Goal: Information Seeking & Learning: Understand process/instructions

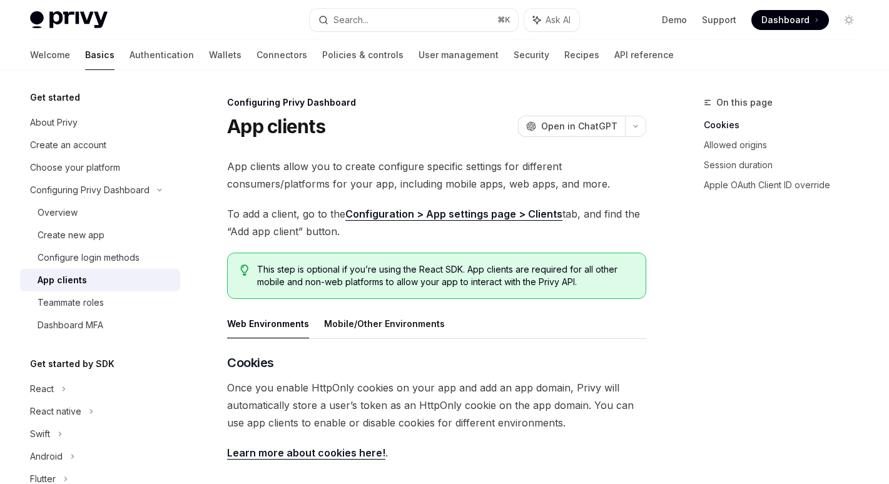
click at [614, 51] on link "API reference" at bounding box center [643, 55] width 59 height 30
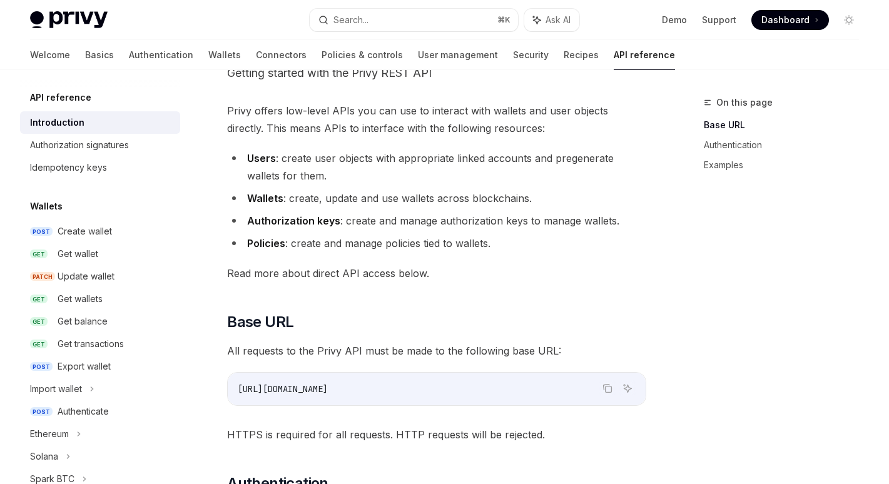
scroll to position [91, 0]
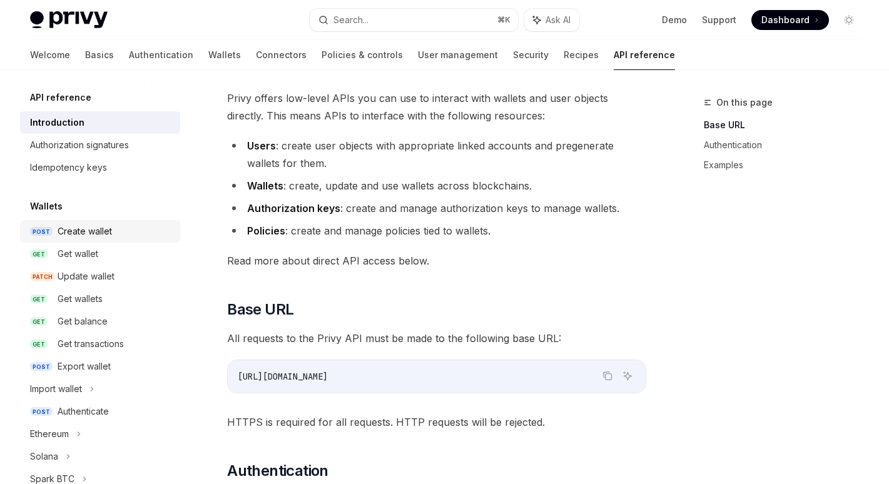
click at [89, 227] on div "Create wallet" at bounding box center [85, 231] width 54 height 15
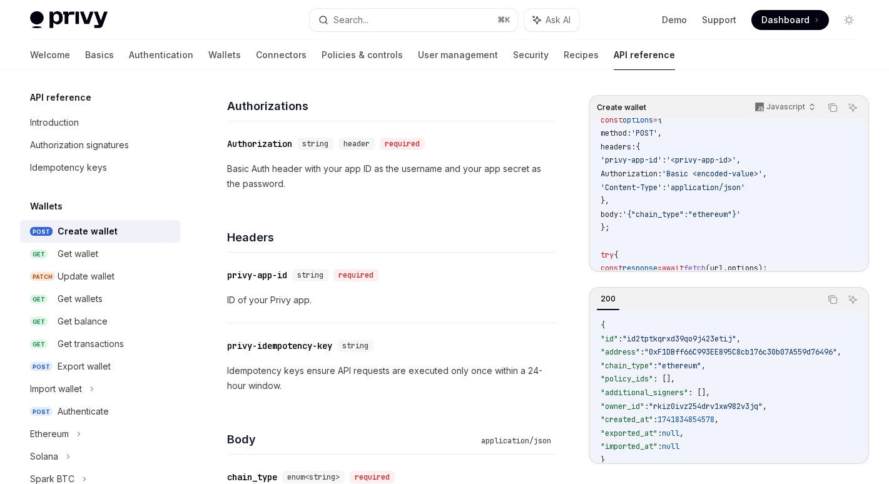
scroll to position [154, 0]
click at [76, 264] on link "GET Get wallet" at bounding box center [100, 254] width 160 height 23
type textarea "*"
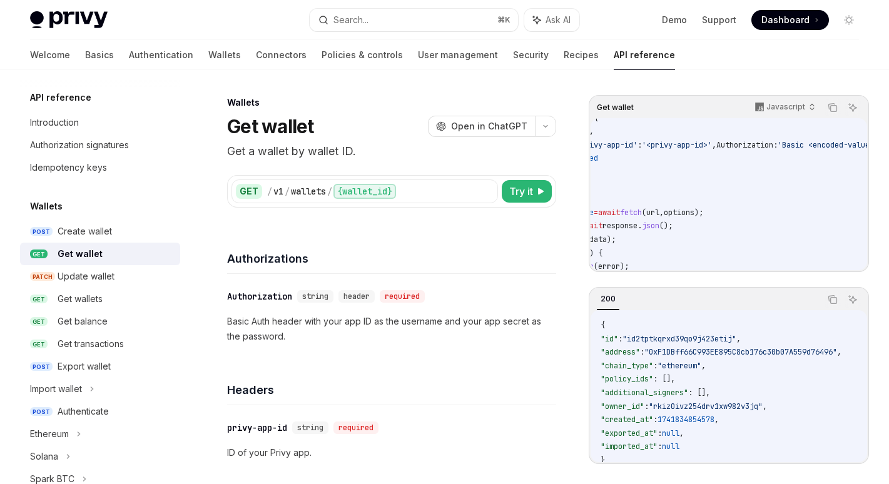
scroll to position [29, 0]
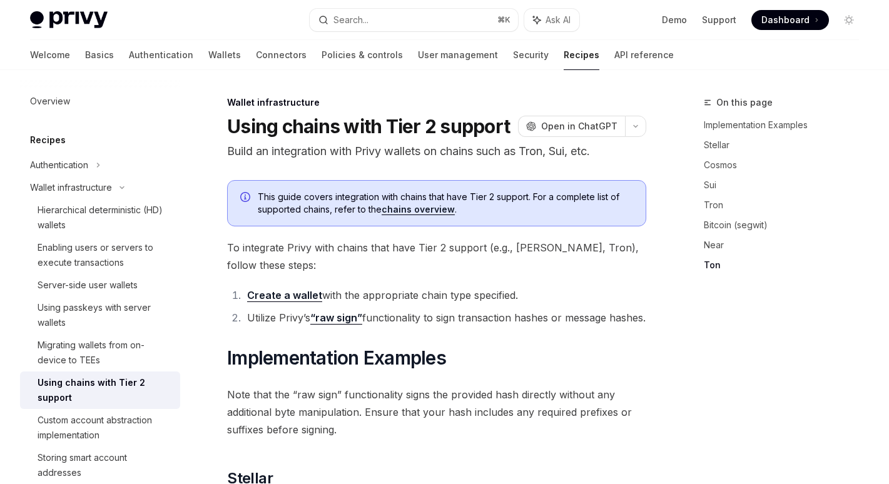
scroll to position [1495, 0]
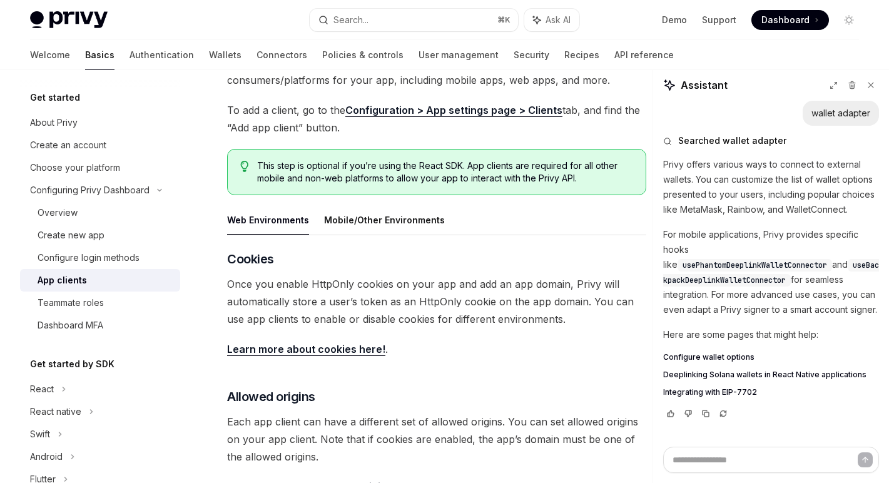
scroll to position [88, 0]
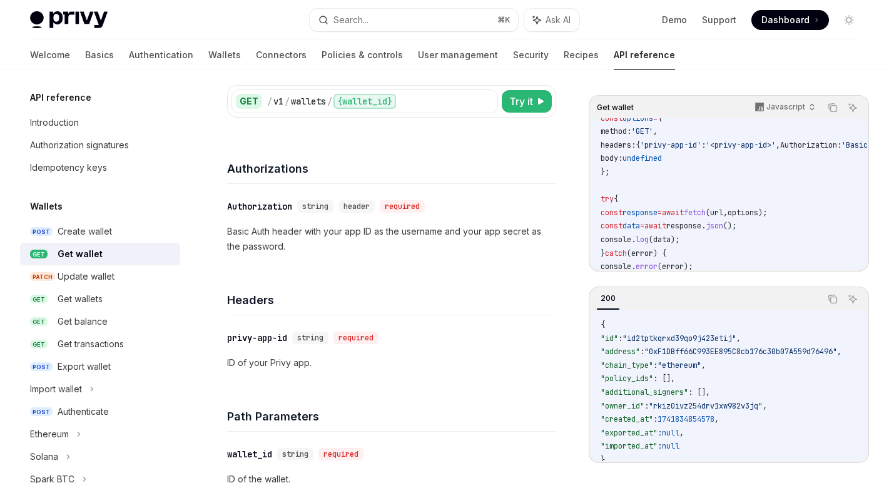
scroll to position [136, 0]
